Goal: Information Seeking & Learning: Understand process/instructions

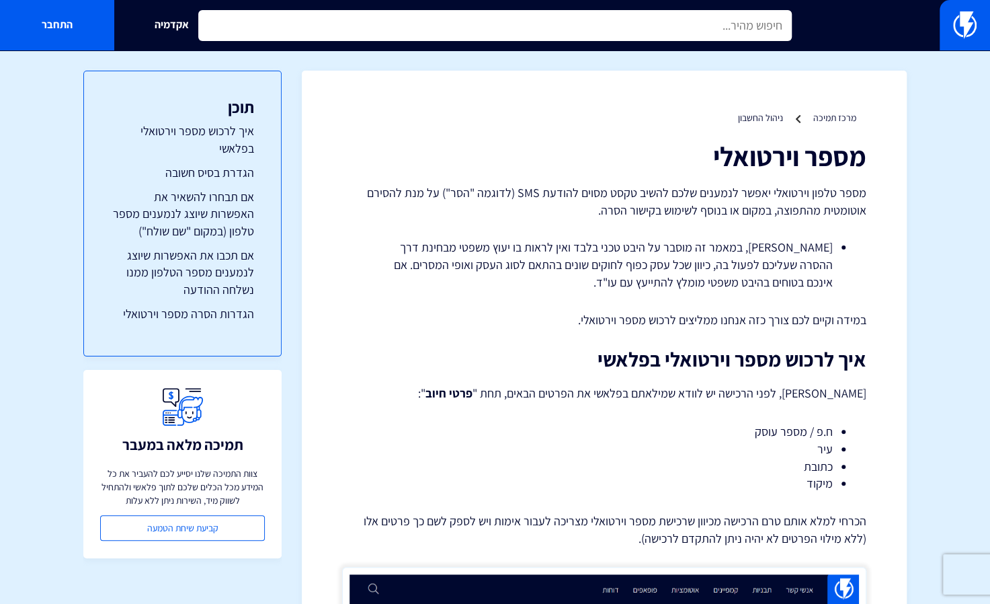
click at [311, 36] on input "text" at bounding box center [495, 25] width 594 height 31
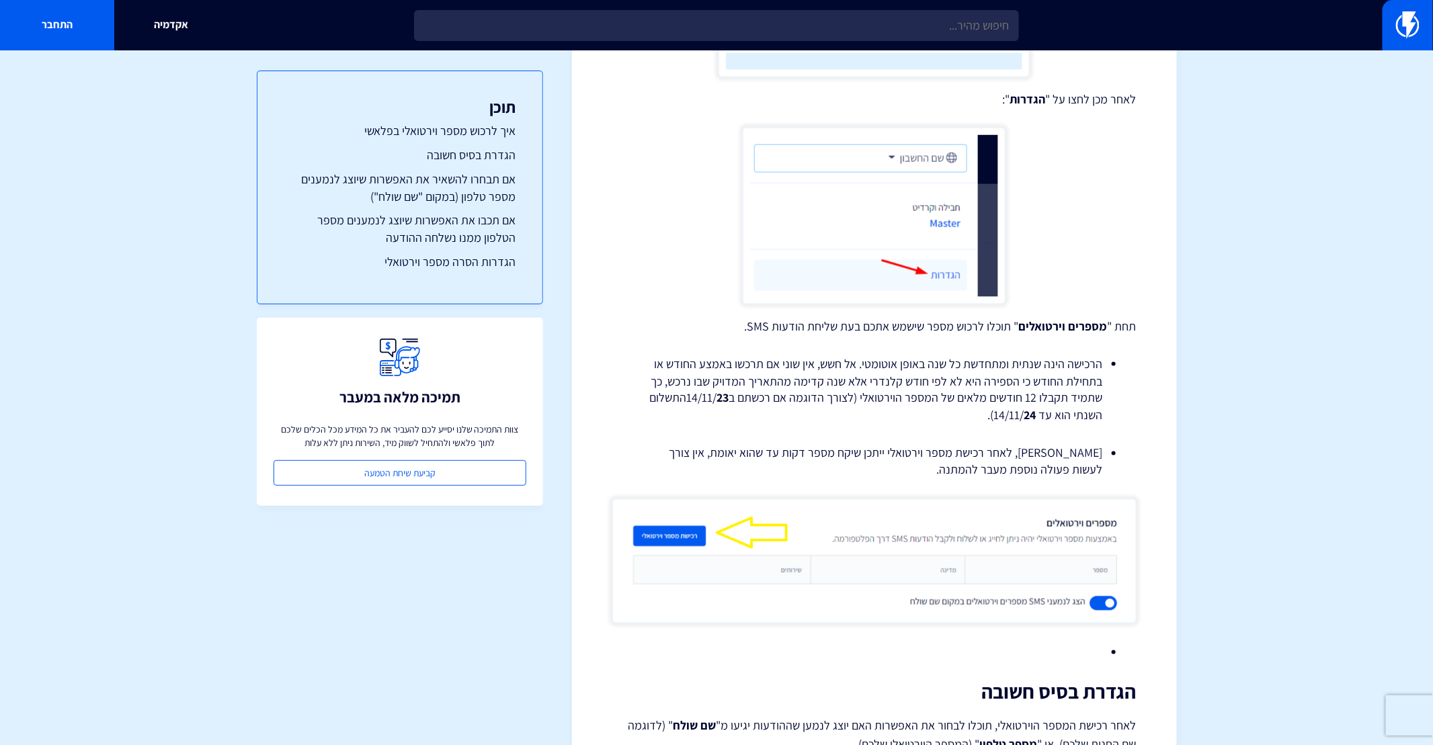
scroll to position [874, 0]
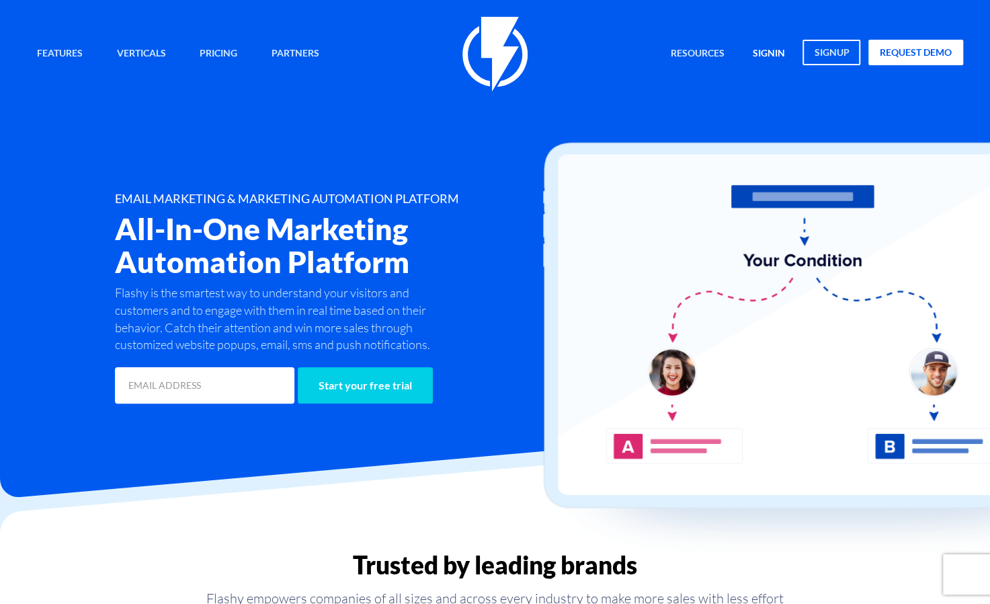
click at [772, 54] on link "signin" at bounding box center [769, 54] width 52 height 29
